Goal: Navigation & Orientation: Find specific page/section

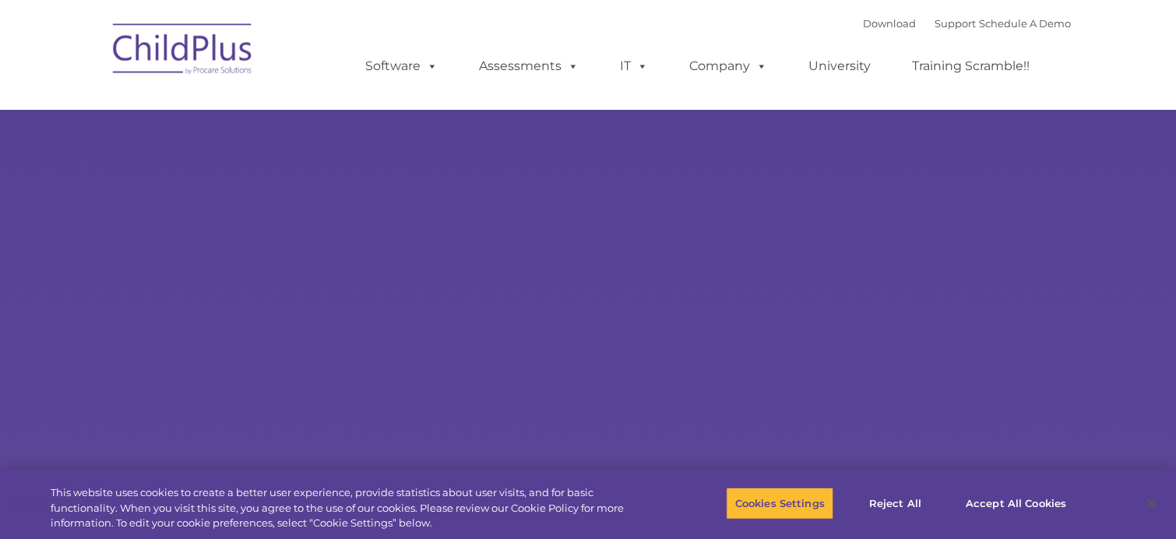
select select "MEDIUM"
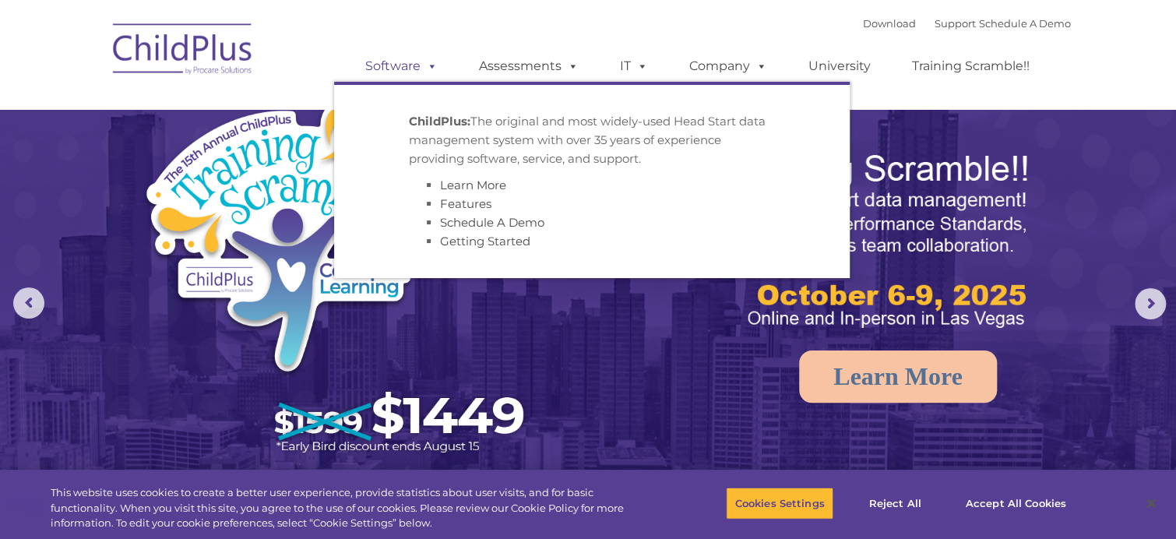
click at [389, 60] on link "Software" at bounding box center [402, 66] width 104 height 31
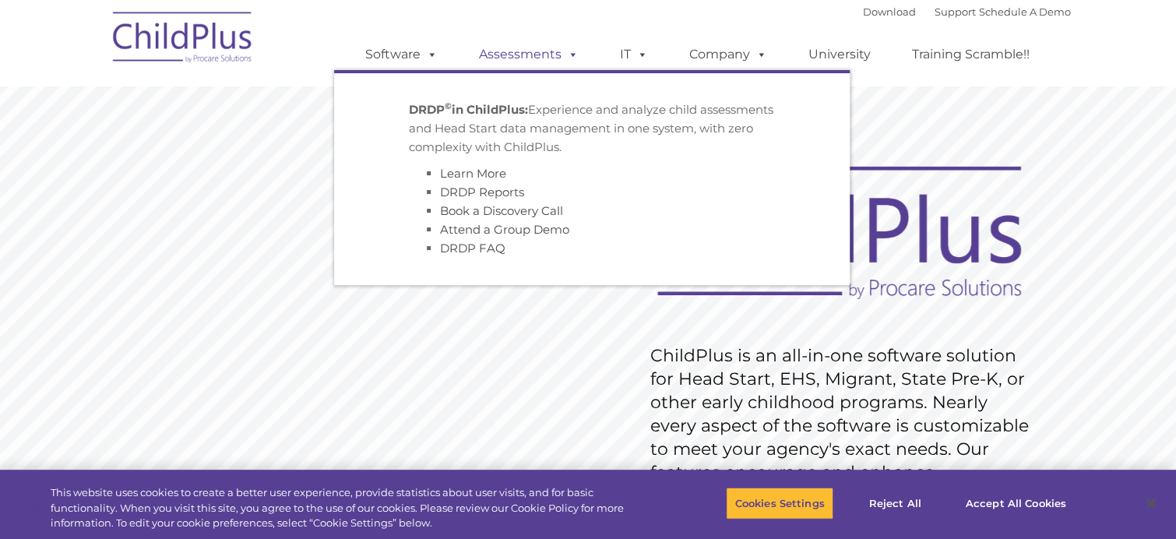
click at [514, 56] on link "Assessments" at bounding box center [528, 54] width 131 height 31
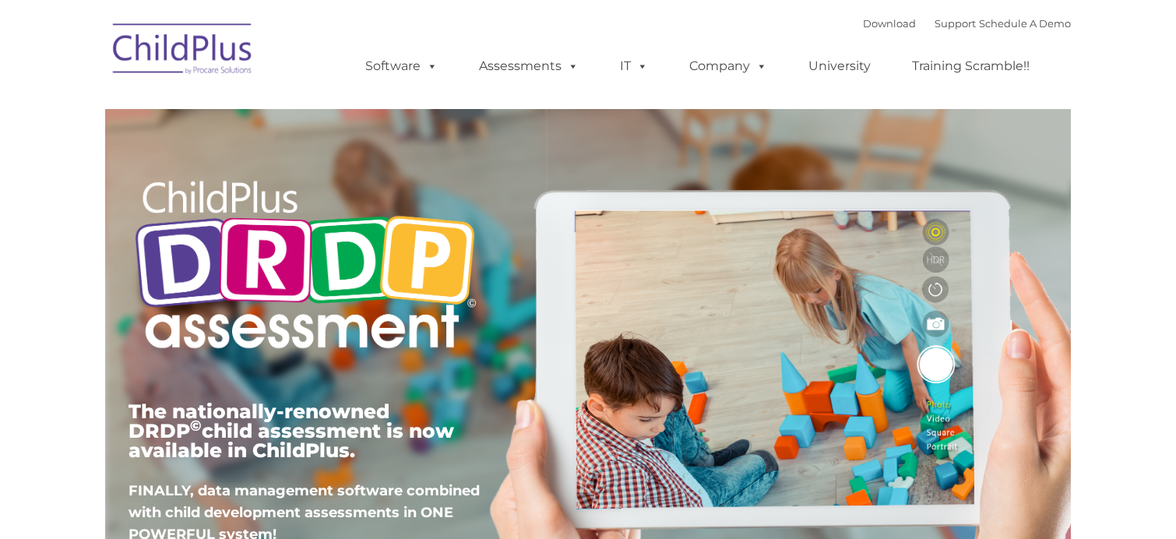
type input ""
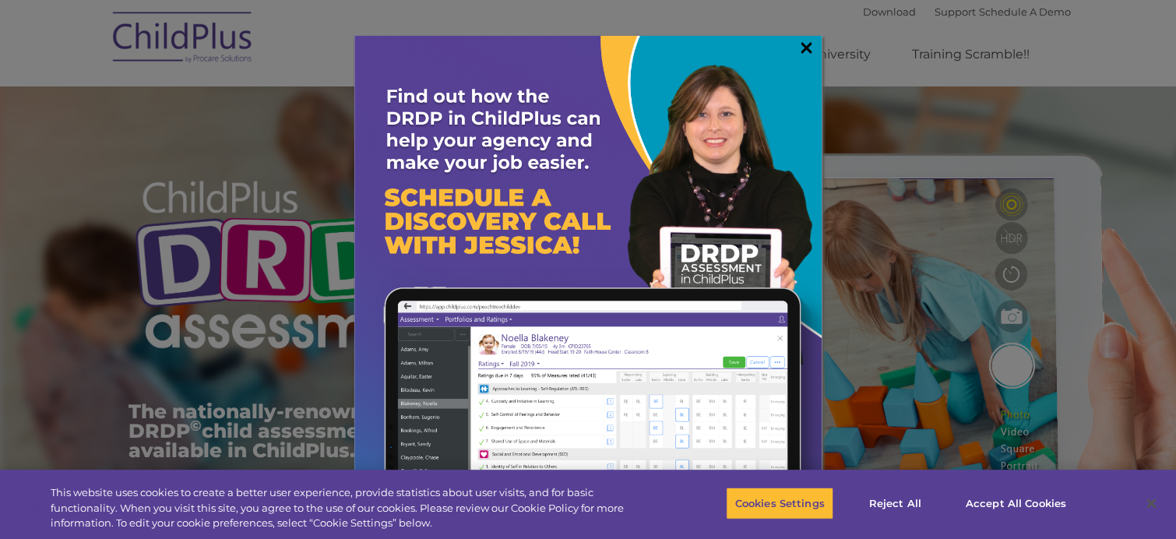
click at [803, 47] on link "×" at bounding box center [806, 48] width 18 height 16
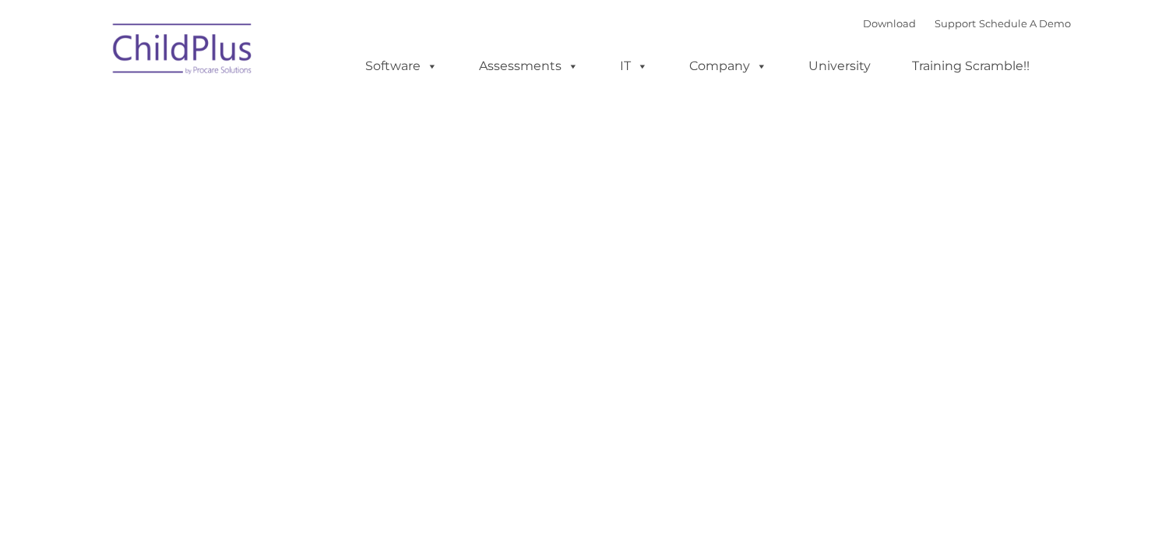
type input ""
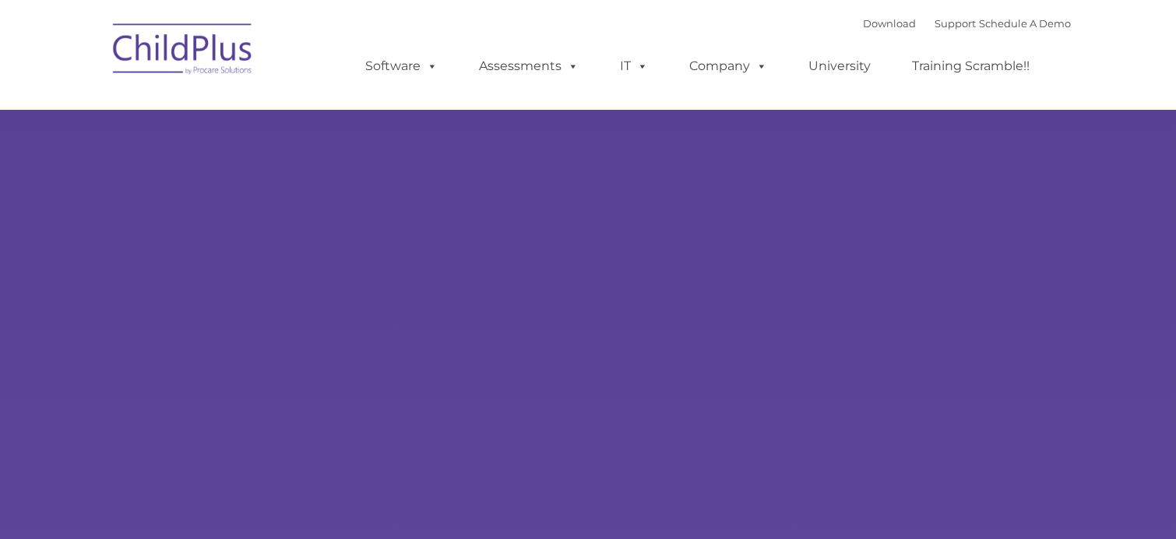
select select "MEDIUM"
